Goal: Information Seeking & Learning: Learn about a topic

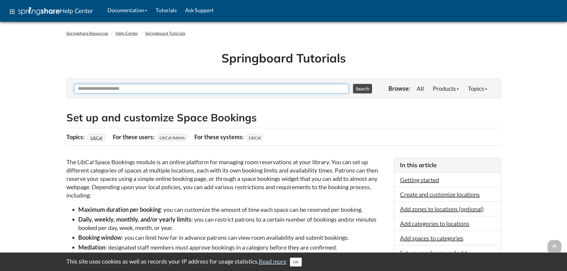
click at [202, 88] on input "Ask Another Question" at bounding box center [211, 89] width 274 height 10
type input "*****"
click at [353, 84] on button "Search" at bounding box center [362, 89] width 19 height 10
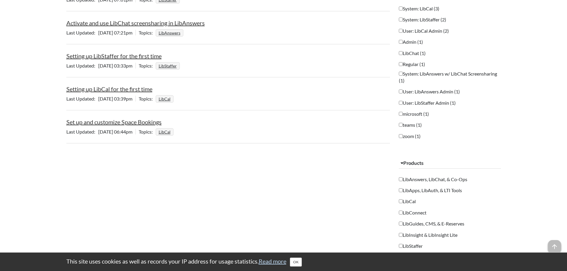
scroll to position [238, 0]
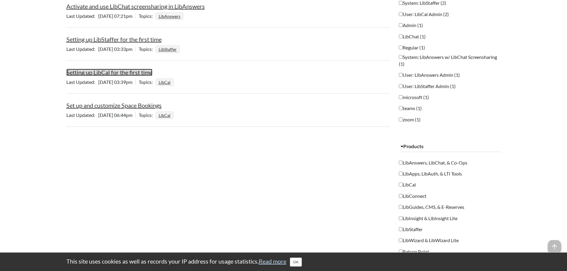
click at [91, 70] on link "Setting up LibCal for the first time" at bounding box center [109, 72] width 86 height 7
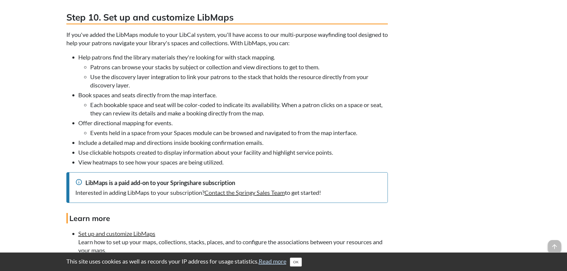
scroll to position [2470, 0]
